Goal: Task Accomplishment & Management: Use online tool/utility

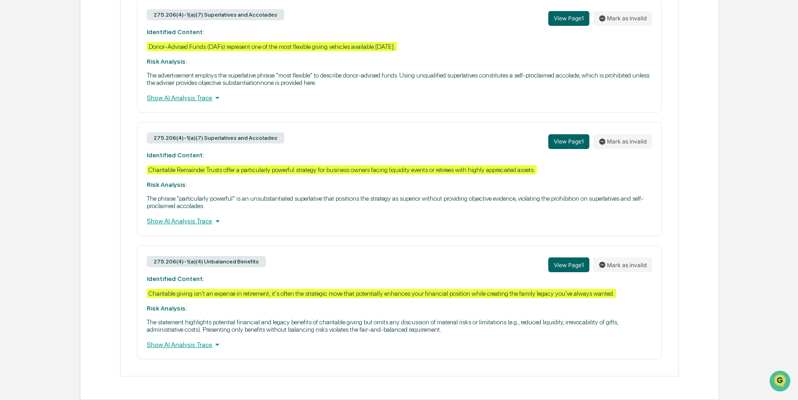
scroll to position [498, 0]
drag, startPoint x: 344, startPoint y: 135, endPoint x: 370, endPoint y: 120, distance: 30.4
click at [344, 135] on div "275.206(4)-1(a)(7) Superlatives and Accolades View Page 1 Mark as invalid" at bounding box center [399, 142] width 505 height 20
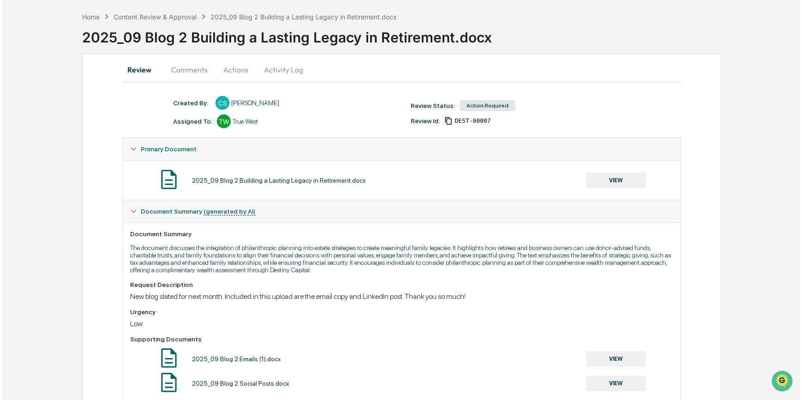
scroll to position [0, 0]
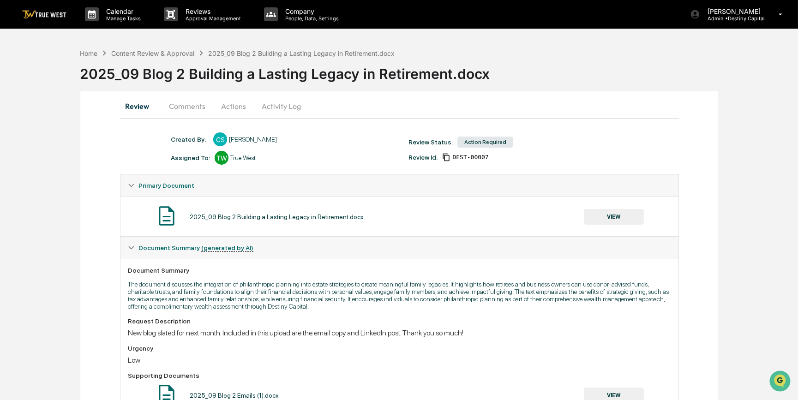
click at [229, 105] on button "Actions" at bounding box center [234, 106] width 42 height 22
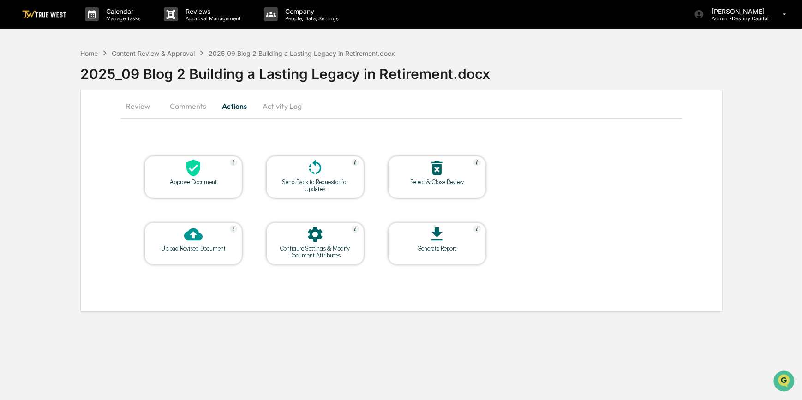
click at [303, 185] on div "Send Back to Requestor for Updates" at bounding box center [315, 186] width 83 height 14
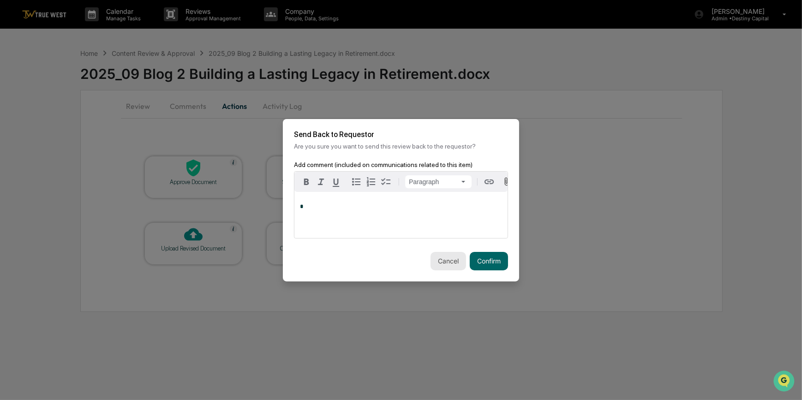
click at [457, 264] on button "Cancel" at bounding box center [449, 261] width 36 height 18
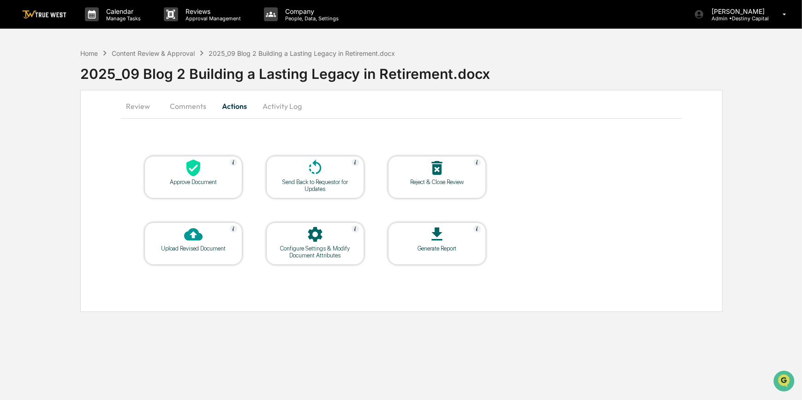
click at [182, 106] on button "Comments" at bounding box center [187, 106] width 51 height 22
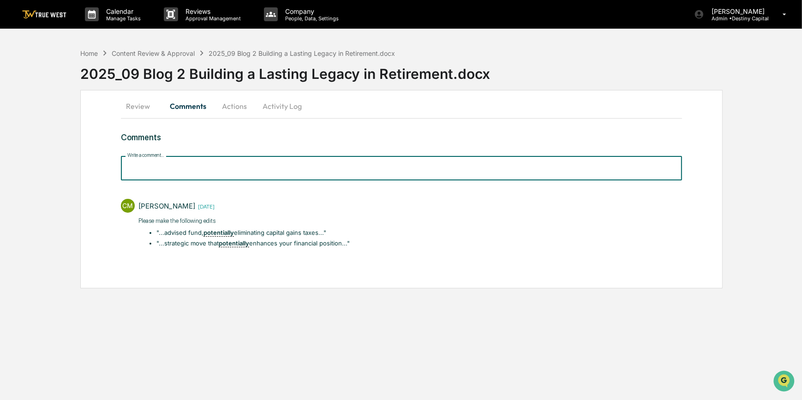
click at [178, 160] on input "Write a comment..." at bounding box center [402, 168] width 562 height 24
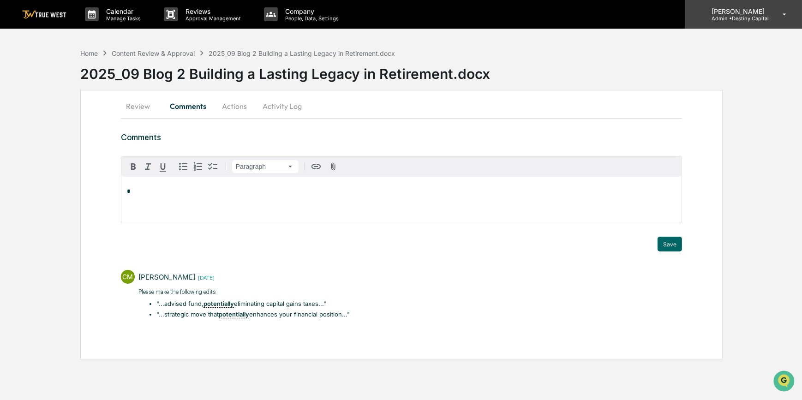
click at [748, 12] on p "[PERSON_NAME]" at bounding box center [736, 11] width 65 height 8
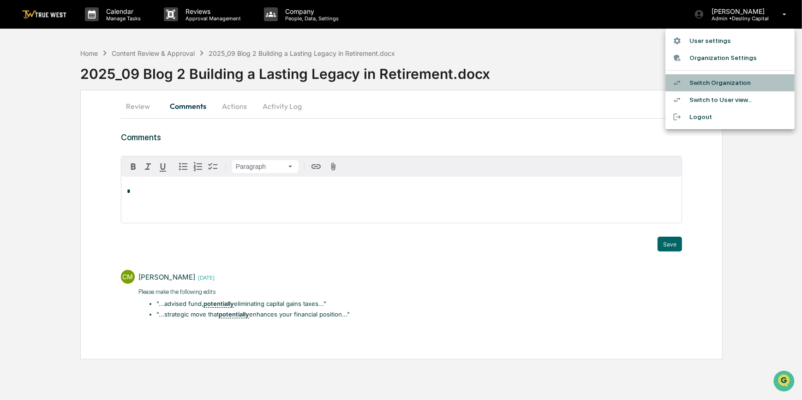
click at [717, 85] on li "Switch Organization" at bounding box center [729, 82] width 129 height 17
